Goal: Task Accomplishment & Management: Manage account settings

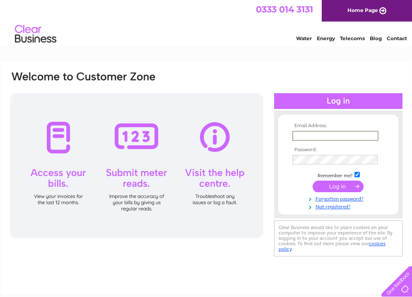
type input "[EMAIL_ADDRESS][DOMAIN_NAME]"
click at [338, 186] on input "submit" at bounding box center [338, 187] width 51 height 12
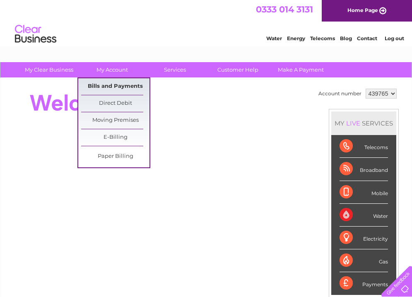
click at [116, 87] on link "Bills and Payments" at bounding box center [115, 86] width 68 height 17
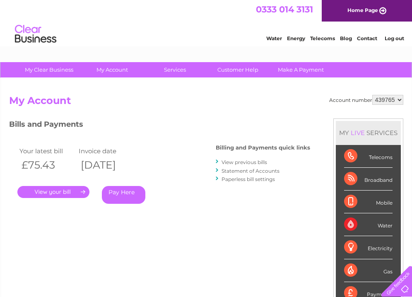
click at [60, 193] on link "." at bounding box center [53, 192] width 72 height 12
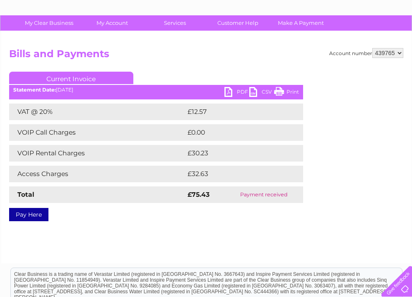
scroll to position [62, 0]
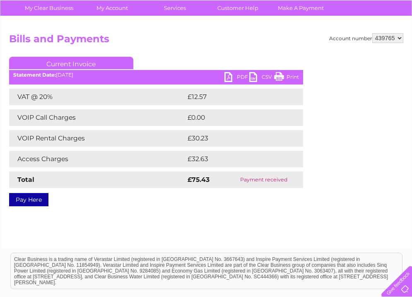
click at [238, 77] on link "PDF" at bounding box center [236, 78] width 25 height 12
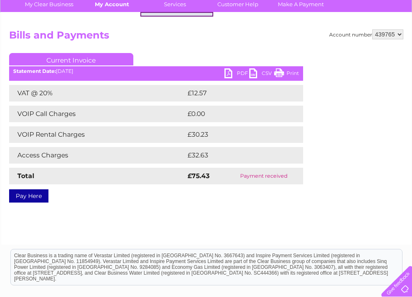
scroll to position [66, 0]
